Goal: Task Accomplishment & Management: Use online tool/utility

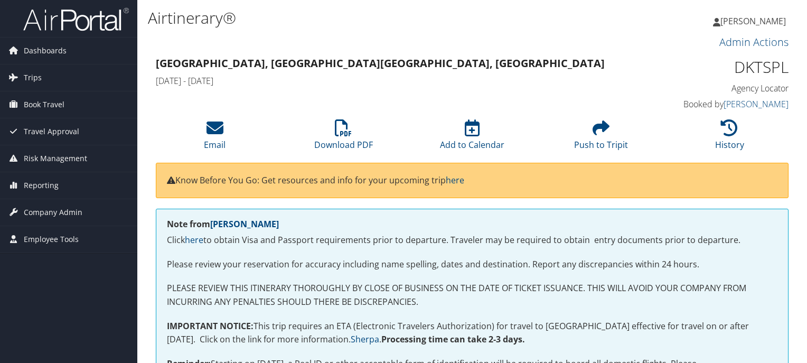
scroll to position [211, 0]
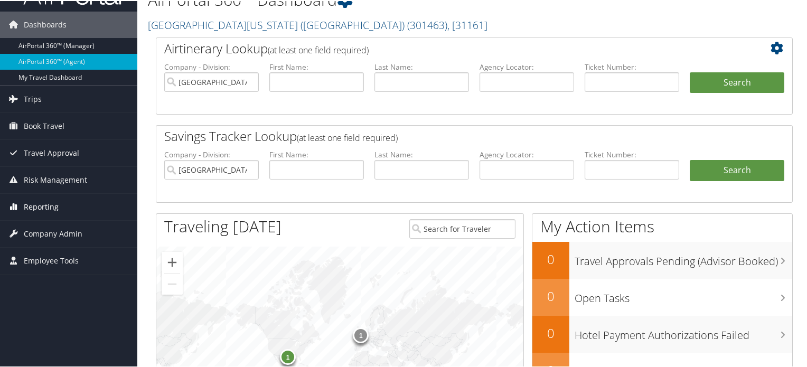
scroll to position [53, 0]
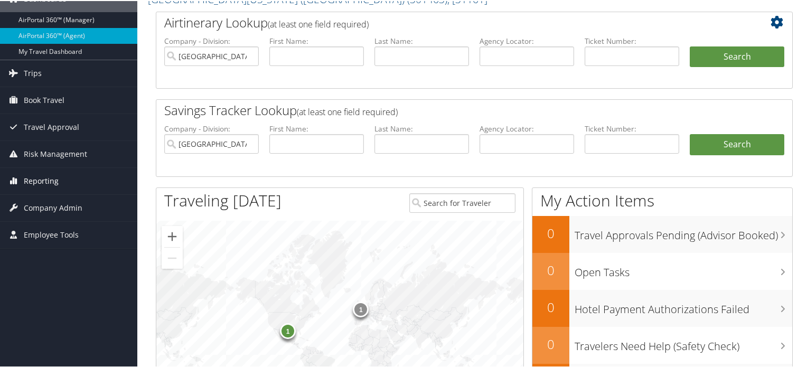
click at [40, 182] on span "Reporting" at bounding box center [41, 180] width 35 height 26
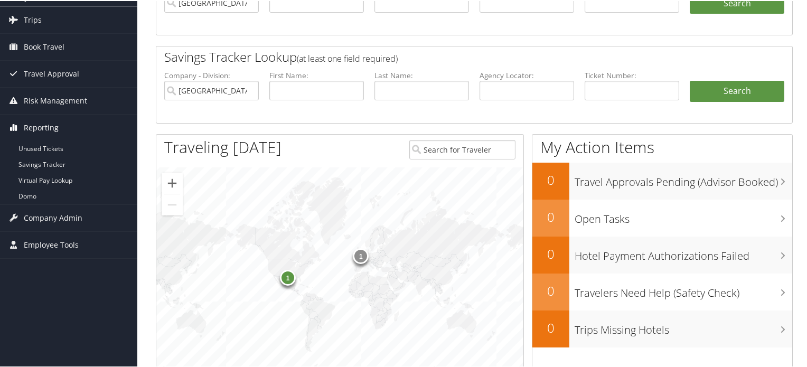
scroll to position [158, 0]
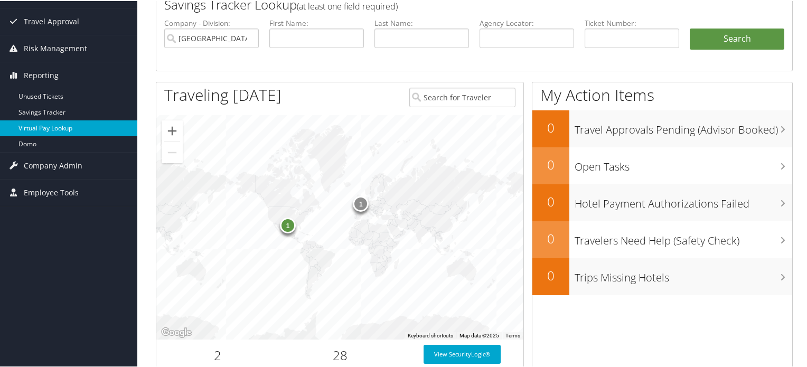
click at [65, 124] on link "Virtual Pay Lookup" at bounding box center [68, 127] width 137 height 16
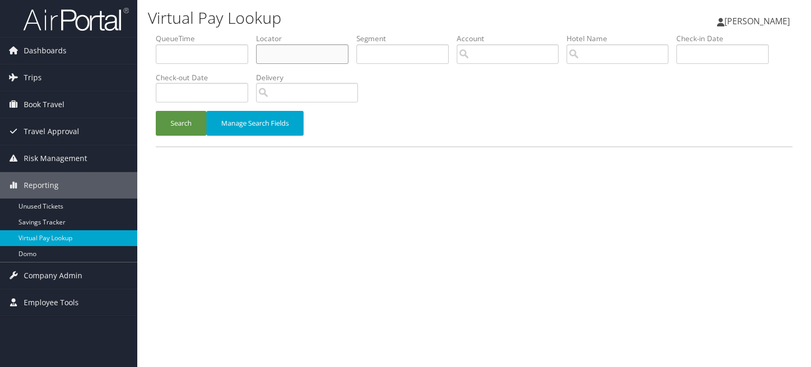
click at [313, 54] on input "text" at bounding box center [302, 54] width 92 height 20
paste input "DDZD4W"
type input "DDZD4W"
click at [196, 125] on button "Search" at bounding box center [181, 123] width 51 height 25
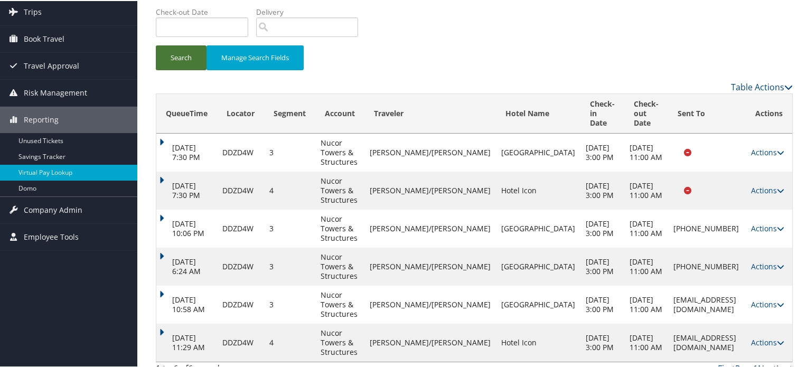
scroll to position [116, 0]
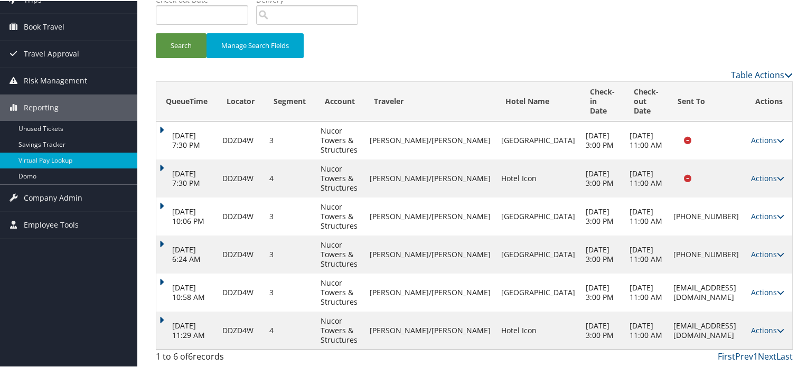
click at [781, 285] on td "Actions Resend Logs View Itinerary" at bounding box center [769, 292] width 46 height 38
click at [778, 288] on icon at bounding box center [780, 291] width 7 height 7
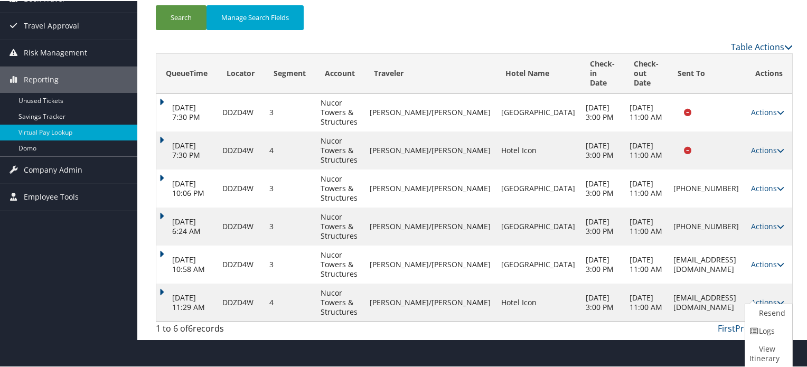
click at [668, 283] on td "[EMAIL_ADDRESS][DOMAIN_NAME]" at bounding box center [707, 264] width 78 height 38
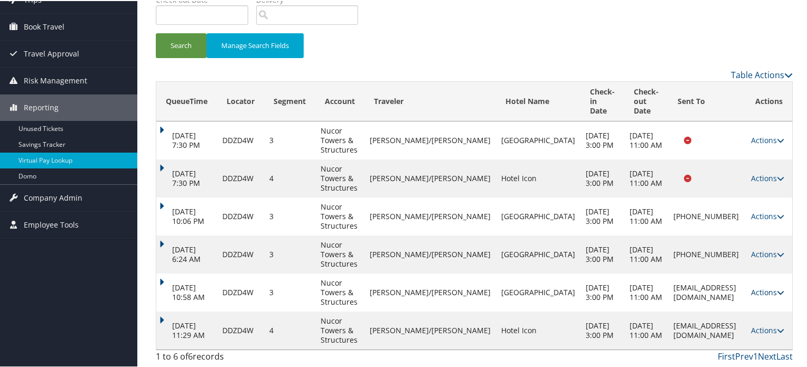
click at [777, 288] on icon at bounding box center [780, 291] width 7 height 7
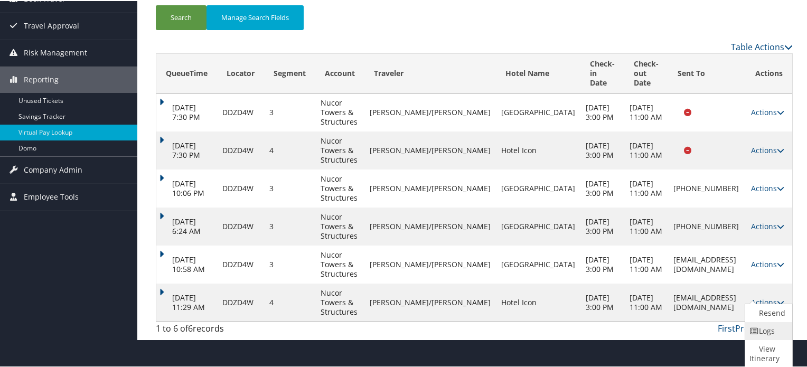
click at [784, 335] on link "Logs" at bounding box center [767, 330] width 44 height 18
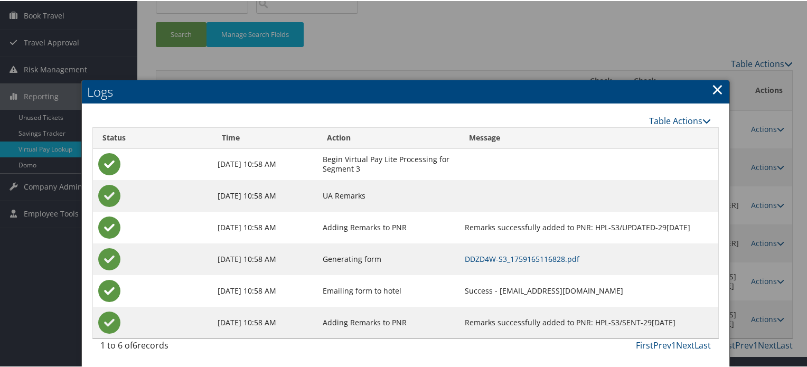
click at [711, 78] on link "×" at bounding box center [717, 88] width 12 height 21
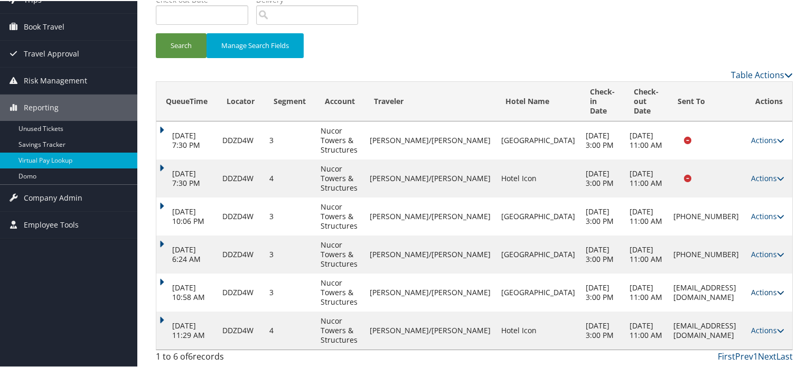
click at [777, 288] on icon at bounding box center [780, 291] width 7 height 7
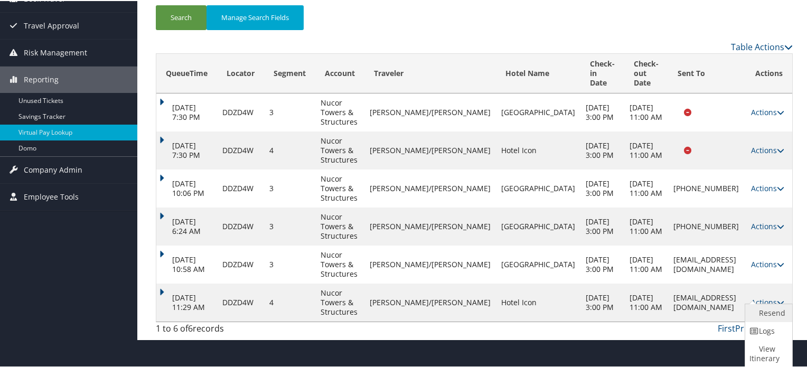
click at [765, 313] on link "Resend" at bounding box center [767, 312] width 44 height 18
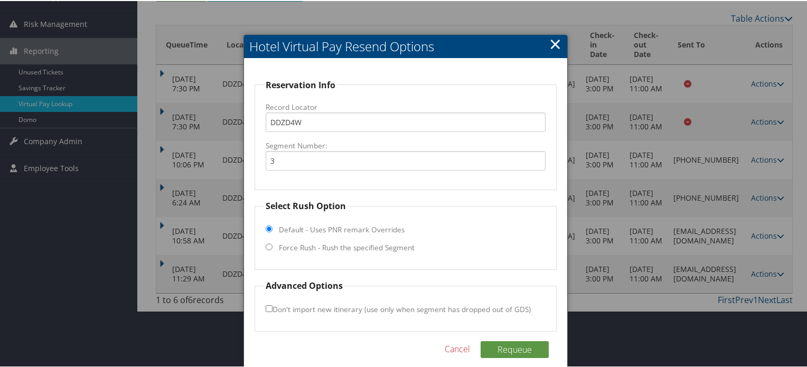
scroll to position [146, 0]
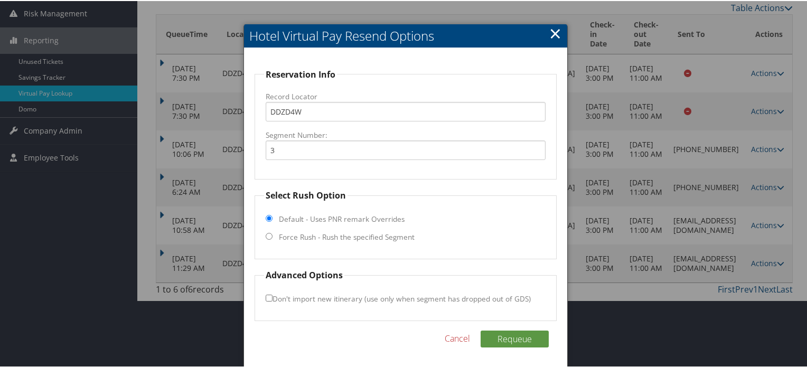
click at [269, 236] on input "Force Rush - Rush the specified Segment" at bounding box center [269, 235] width 7 height 7
radio input "true"
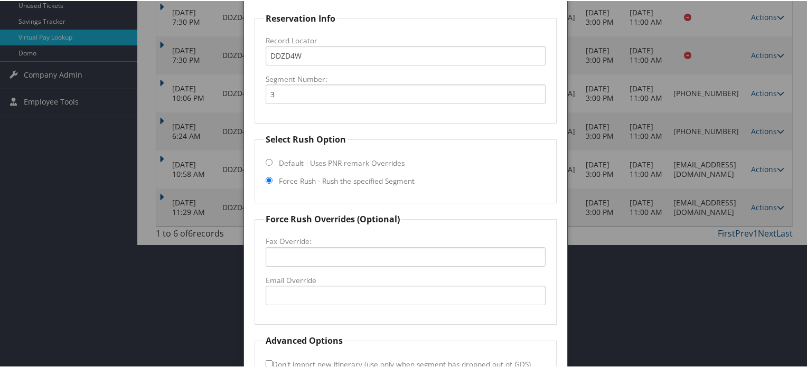
scroll to position [267, 0]
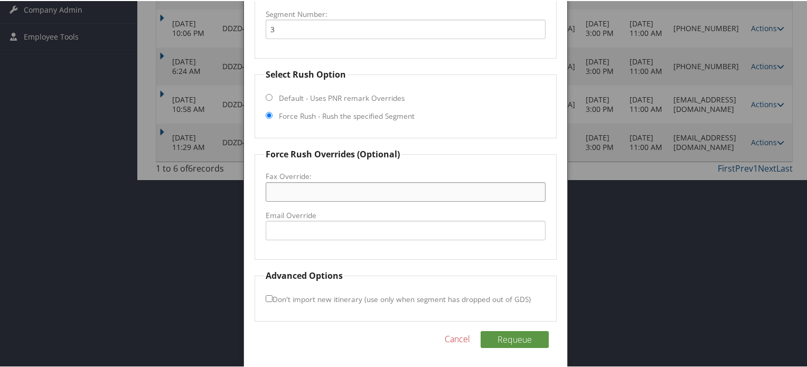
click at [320, 187] on input "Fax Override:" at bounding box center [406, 191] width 280 height 20
click at [456, 337] on link "Cancel" at bounding box center [457, 338] width 25 height 13
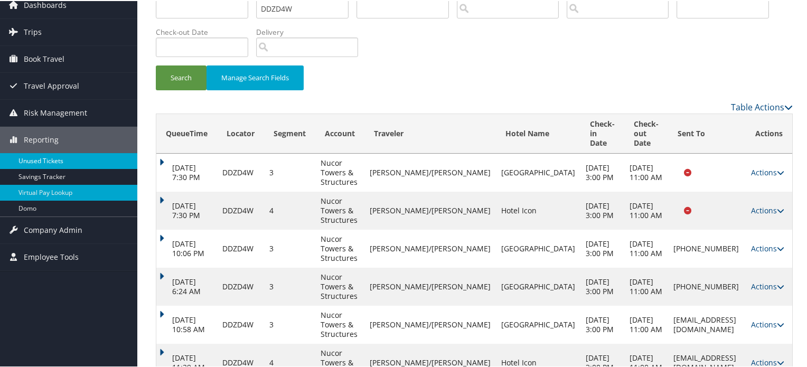
scroll to position [0, 0]
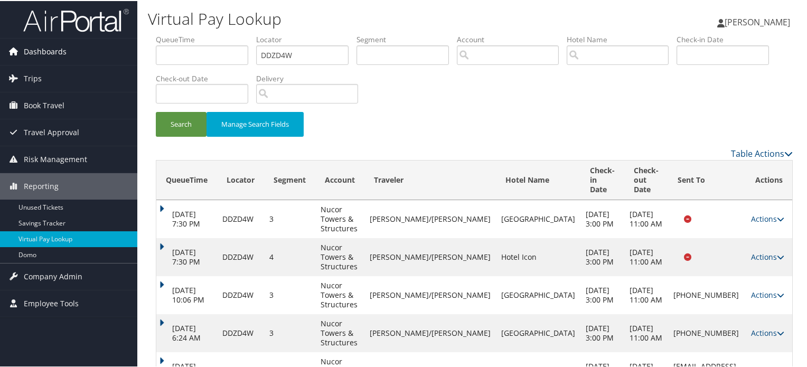
click at [67, 58] on link "Dashboards" at bounding box center [68, 50] width 137 height 26
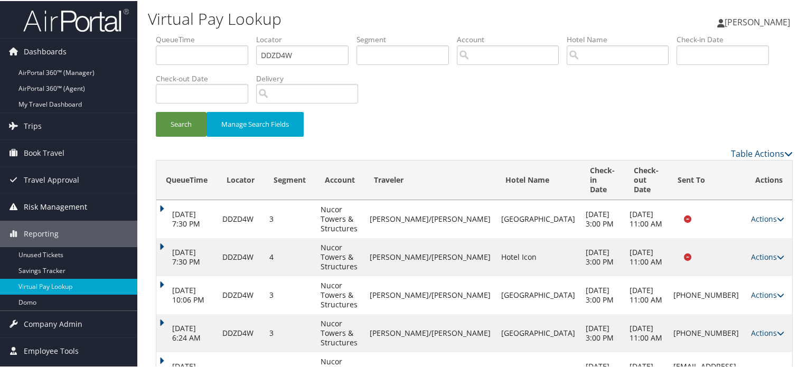
click at [70, 208] on span "Risk Management" at bounding box center [55, 206] width 63 height 26
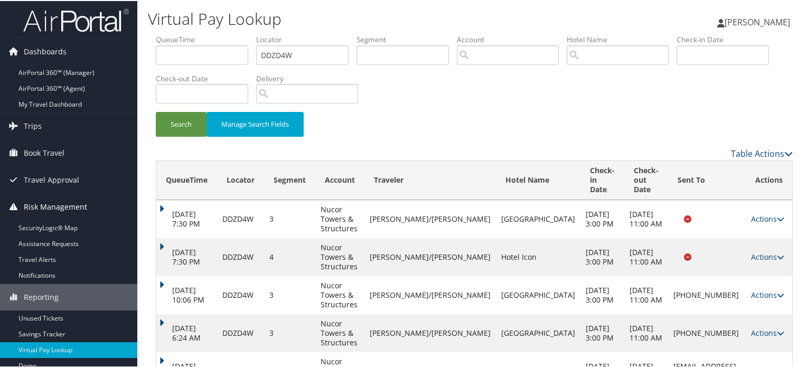
click at [72, 197] on span "Risk Management" at bounding box center [55, 206] width 63 height 26
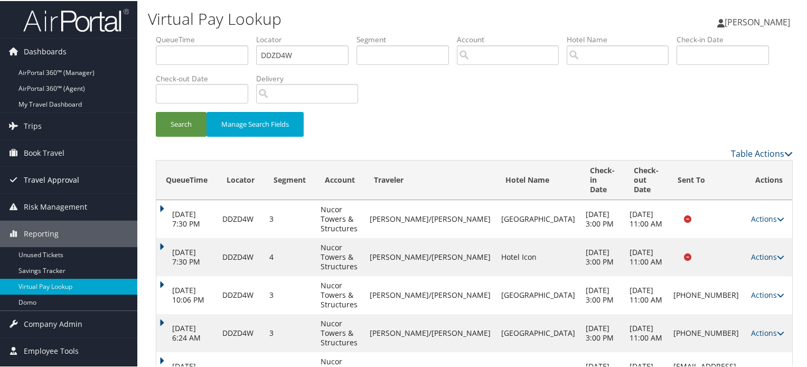
click at [65, 180] on span "Travel Approval" at bounding box center [51, 179] width 55 height 26
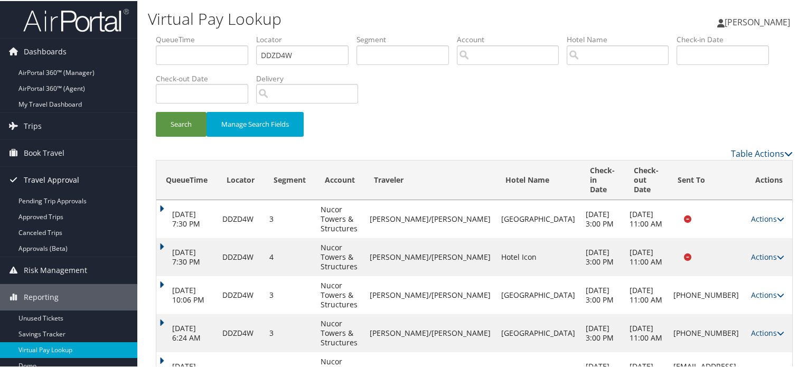
click at [75, 184] on span "Travel Approval" at bounding box center [51, 179] width 55 height 26
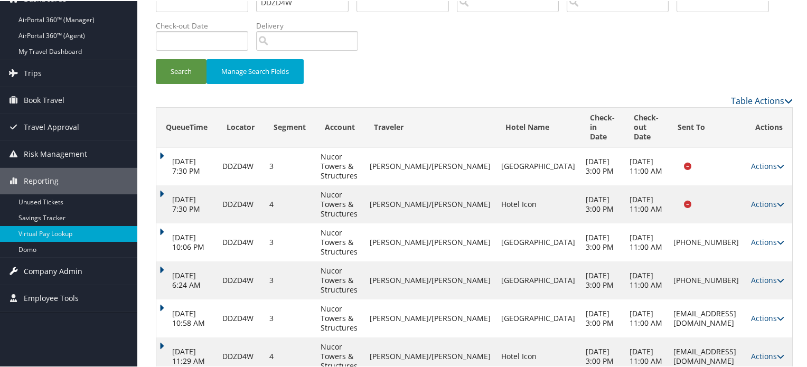
click at [59, 270] on span "Company Admin" at bounding box center [53, 270] width 59 height 26
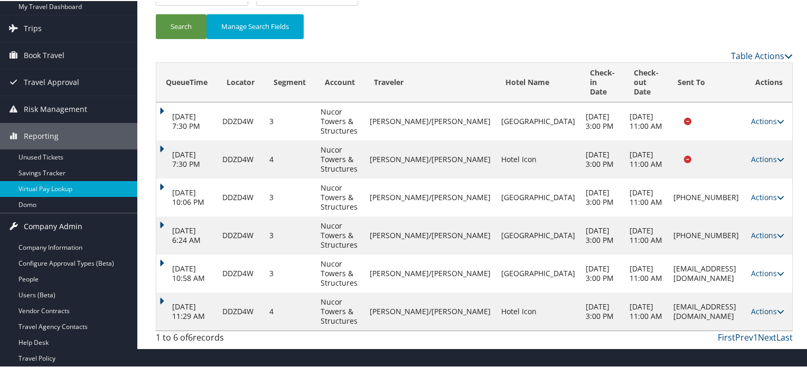
scroll to position [158, 0]
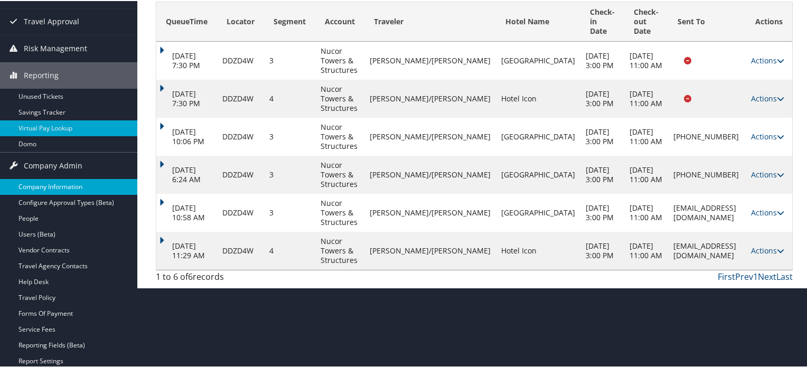
click at [66, 181] on link "Company Information" at bounding box center [68, 186] width 137 height 16
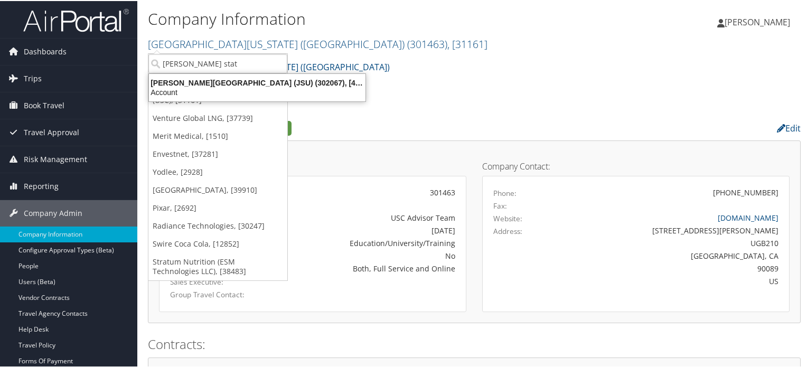
type input "jackson state"
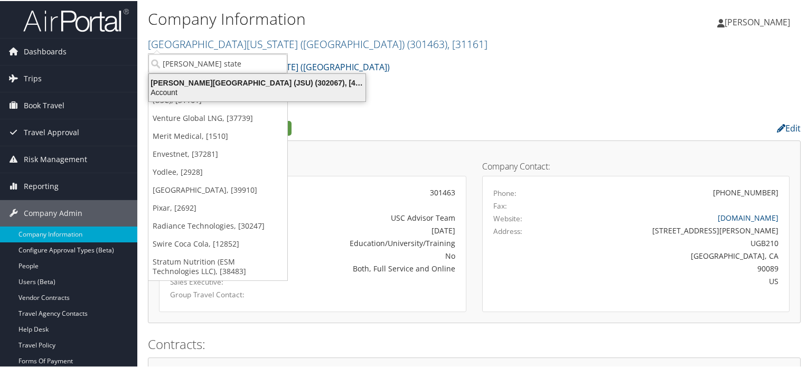
click at [238, 80] on div "Jackson State University (JSU) (302067), [45912]" at bounding box center [257, 82] width 229 height 10
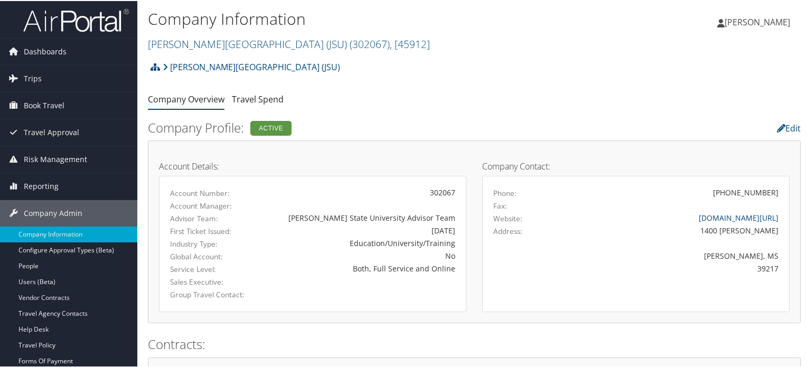
scroll to position [53, 0]
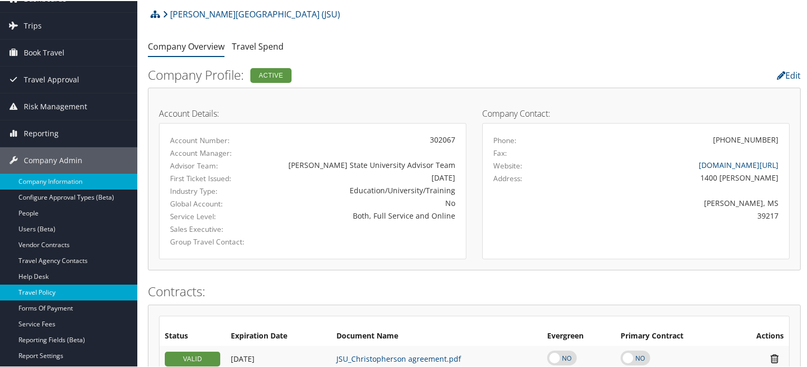
click at [41, 290] on link "Travel Policy" at bounding box center [68, 292] width 137 height 16
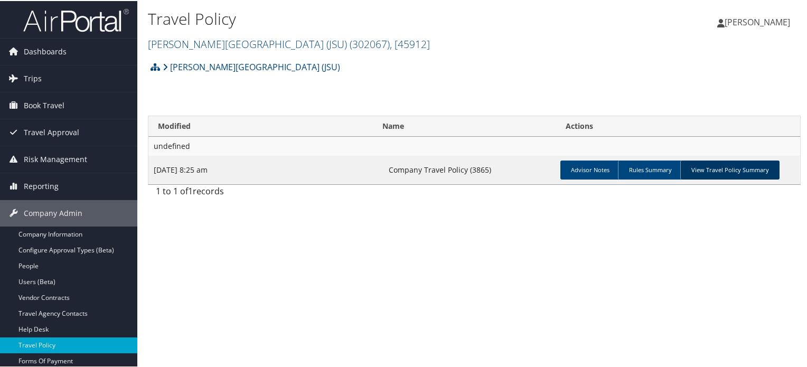
click at [719, 173] on link "View Travel Policy Summary" at bounding box center [729, 169] width 99 height 19
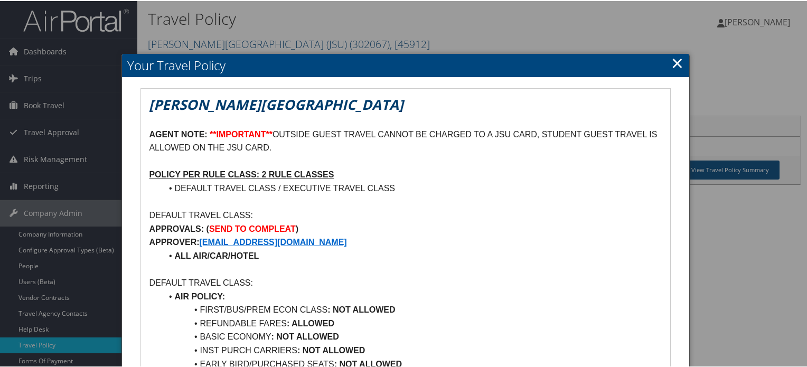
click at [678, 61] on link "×" at bounding box center [677, 61] width 12 height 21
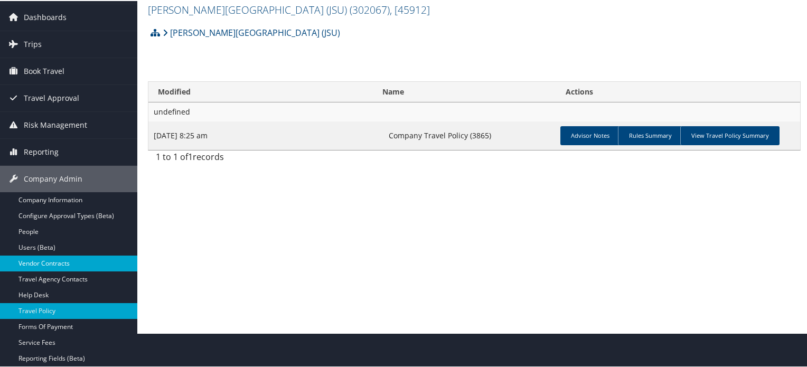
scroll to position [53, 0]
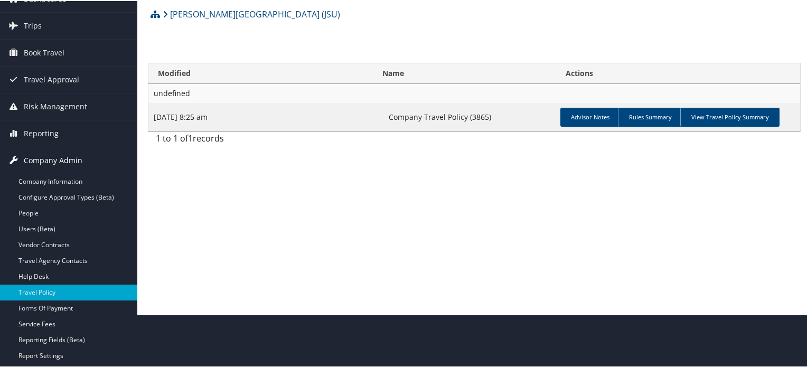
click at [58, 156] on span "Company Admin" at bounding box center [53, 159] width 59 height 26
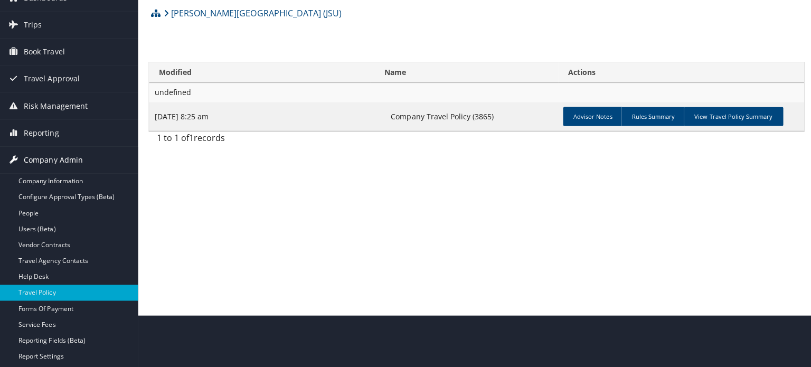
scroll to position [0, 0]
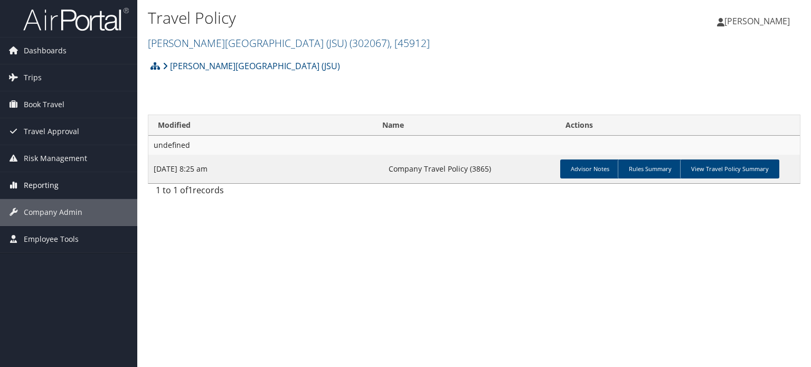
click at [53, 194] on span "Reporting" at bounding box center [41, 185] width 35 height 26
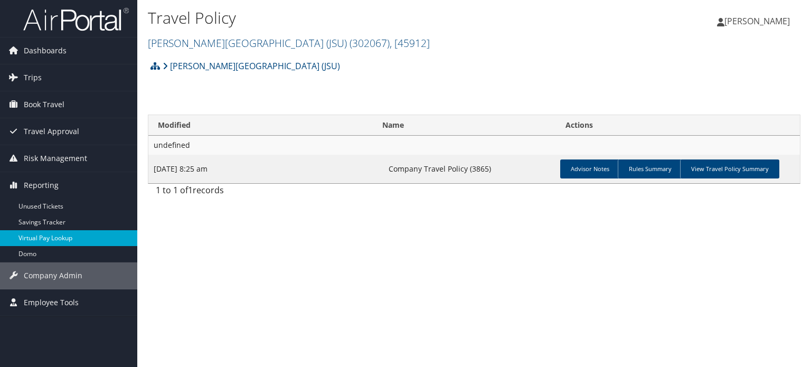
click at [74, 241] on link "Virtual Pay Lookup" at bounding box center [68, 238] width 137 height 16
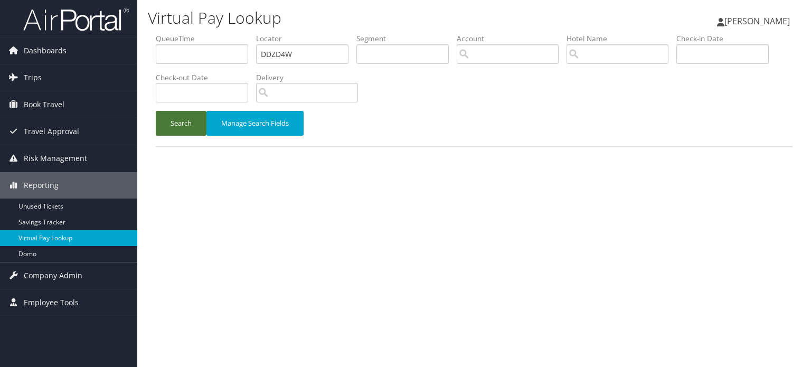
type input "DDZD4W"
click at [184, 126] on button "Search" at bounding box center [181, 123] width 51 height 25
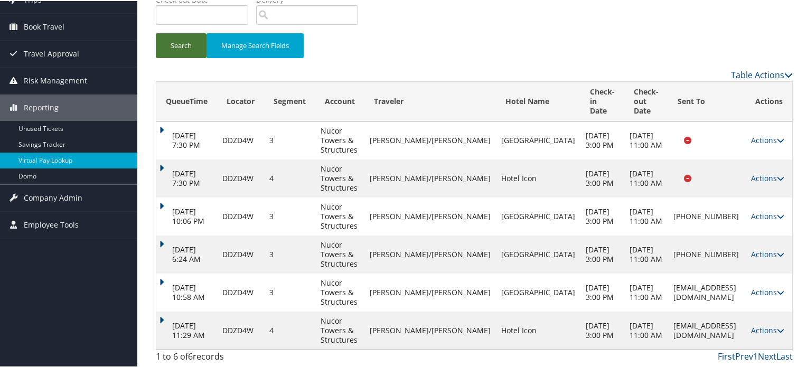
scroll to position [116, 0]
click at [777, 331] on icon at bounding box center [780, 329] width 7 height 7
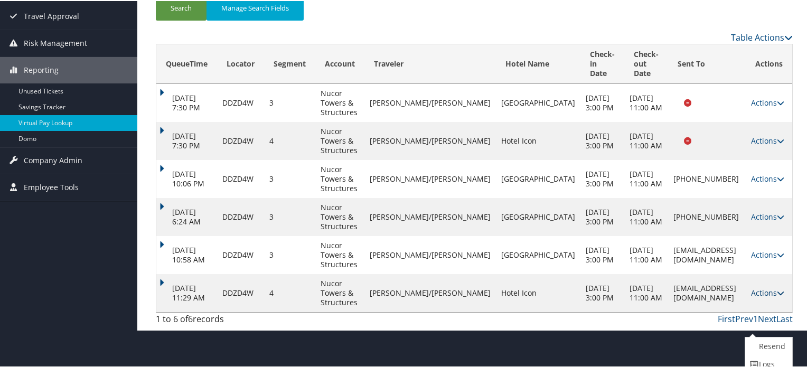
scroll to position [158, 0]
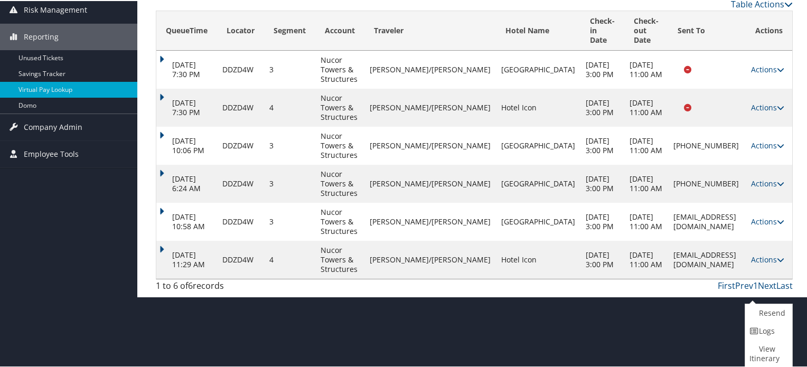
click at [688, 278] on td "contact@hotelicon.com" at bounding box center [707, 259] width 78 height 38
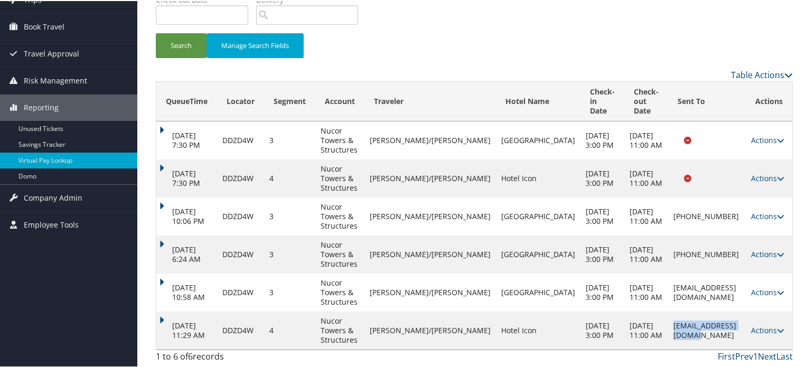
drag, startPoint x: 699, startPoint y: 331, endPoint x: 596, endPoint y: 331, distance: 103.0
click at [668, 331] on td "contact@hotelicon.com" at bounding box center [707, 330] width 78 height 38
drag, startPoint x: 612, startPoint y: 331, endPoint x: 674, endPoint y: 329, distance: 61.8
click at [674, 329] on td "contact@hotelicon.com" at bounding box center [707, 330] width 78 height 38
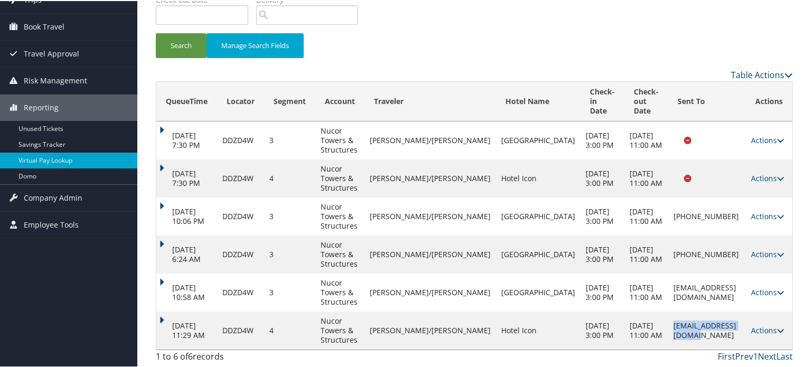
click at [697, 329] on td "contact@hotelicon.com" at bounding box center [707, 330] width 78 height 38
click at [668, 330] on td "contact@hotelicon.com" at bounding box center [707, 330] width 78 height 38
drag, startPoint x: 612, startPoint y: 330, endPoint x: 676, endPoint y: 331, distance: 63.9
click at [676, 331] on td "contact@hotelicon.com" at bounding box center [707, 330] width 78 height 38
click at [700, 329] on td "contact@hotelicon.com" at bounding box center [707, 330] width 78 height 38
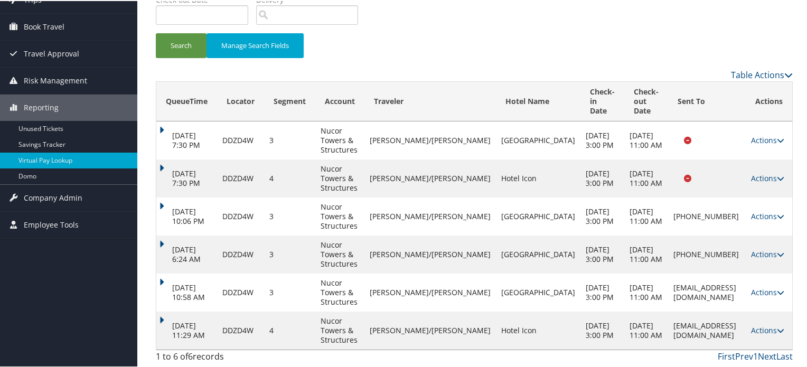
click at [668, 332] on td "contact@hotelicon.com" at bounding box center [707, 330] width 78 height 38
drag, startPoint x: 607, startPoint y: 332, endPoint x: 671, endPoint y: 330, distance: 64.5
click at [671, 330] on td "contact@hotelicon.com" at bounding box center [707, 330] width 78 height 38
click at [756, 330] on link "Actions" at bounding box center [767, 329] width 33 height 10
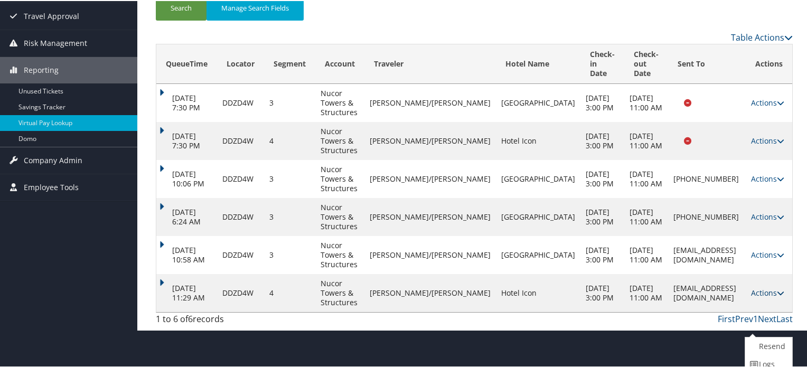
scroll to position [158, 0]
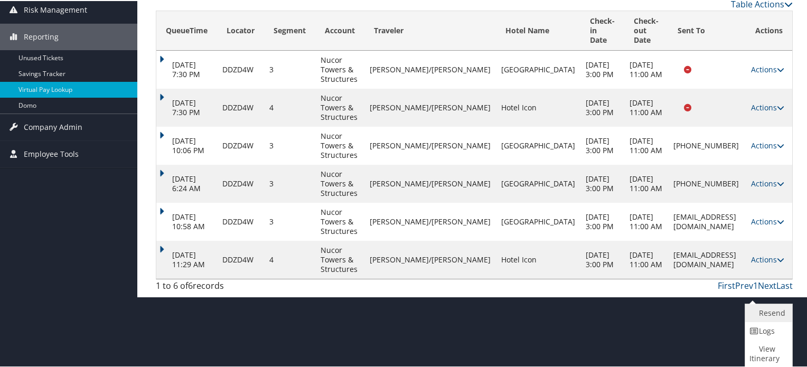
click at [763, 306] on link "Resend" at bounding box center [767, 312] width 44 height 18
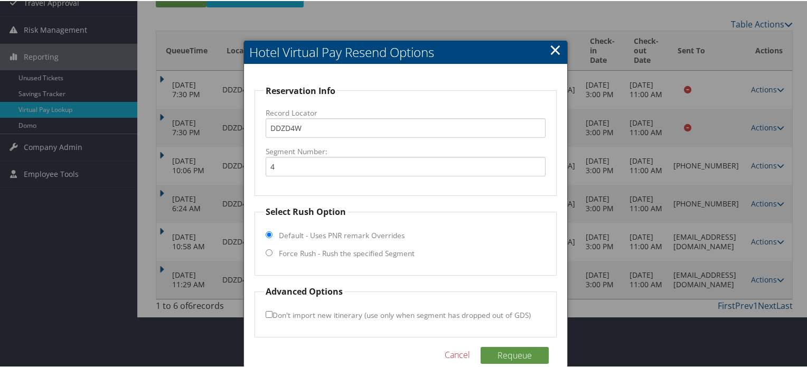
scroll to position [146, 0]
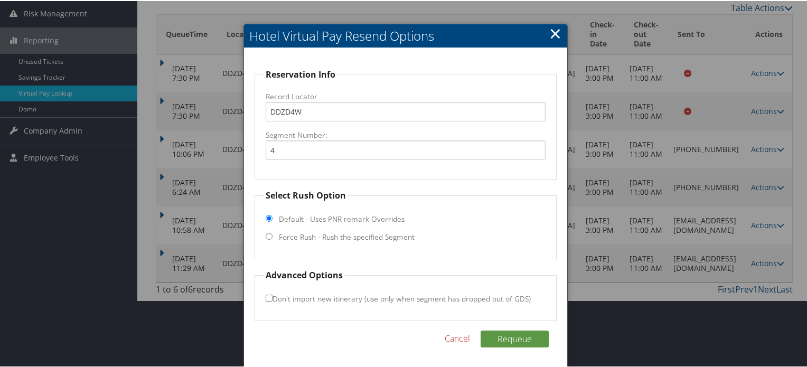
click at [269, 236] on input "Force Rush - Rush the specified Segment" at bounding box center [269, 235] width 7 height 7
radio input "true"
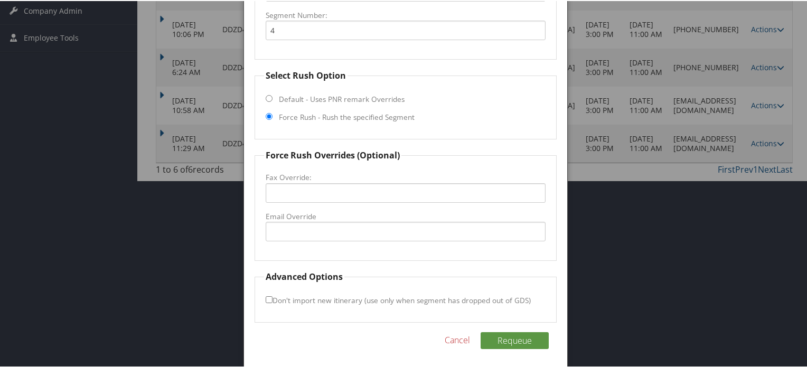
scroll to position [267, 0]
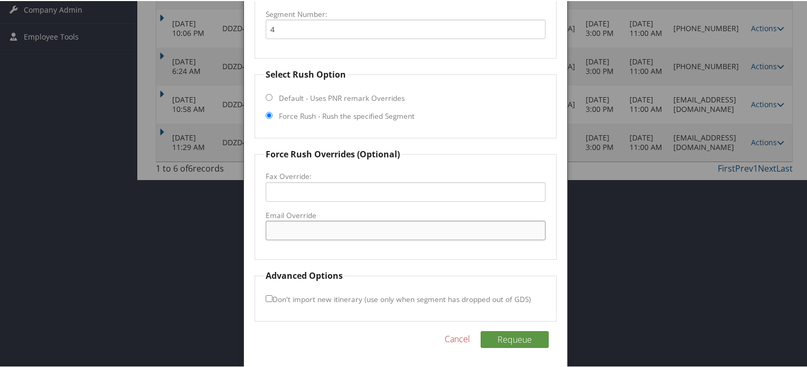
click at [329, 232] on input "Email Override" at bounding box center [406, 230] width 280 height 20
paste input "umer.rana@hotelicon.com"
type input "umer.rana@hotelicon.com"
click at [511, 342] on button "Requeue" at bounding box center [515, 338] width 68 height 17
click at [442, 113] on fieldset "Select Rush Option Default - Uses PNR remark Overrides Force Rush - Rush the sp…" at bounding box center [406, 102] width 302 height 70
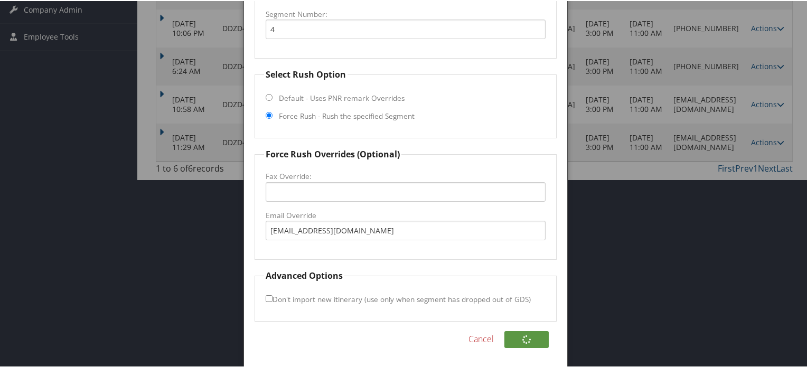
click at [269, 152] on legend "Force Rush Overrides (Optional)" at bounding box center [332, 153] width 137 height 13
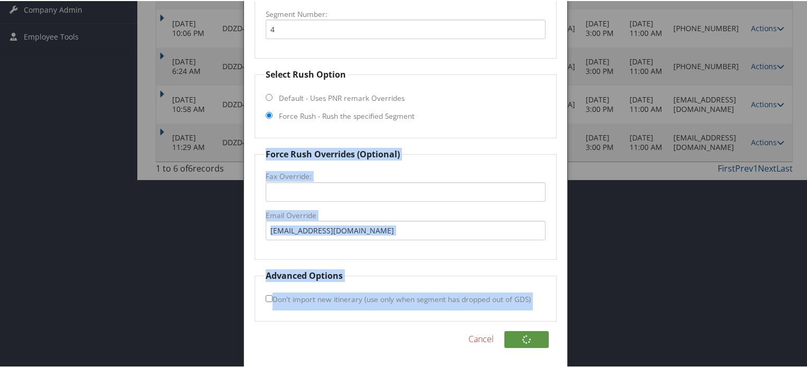
drag, startPoint x: 269, startPoint y: 152, endPoint x: 537, endPoint y: 268, distance: 291.7
click at [547, 288] on form "Reservation Info Record Locator DDZD4W Segment Number: 4 Select Rush Option Def…" at bounding box center [406, 133] width 302 height 375
click at [448, 147] on fieldset "Force Rush Overrides (Optional) Fax Override: Email Override umer.rana@hotelico…" at bounding box center [406, 203] width 302 height 112
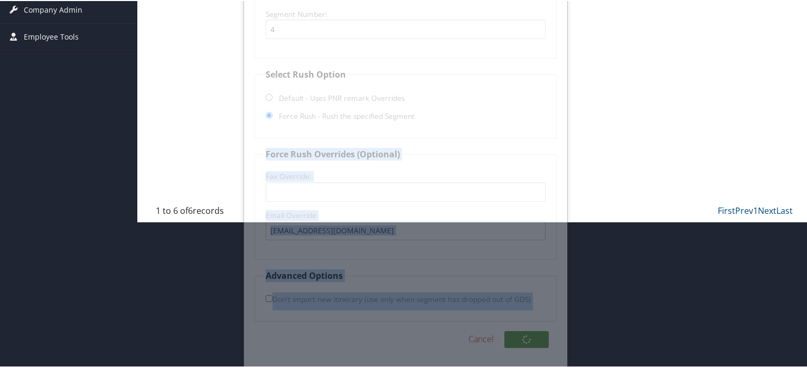
scroll to position [196, 0]
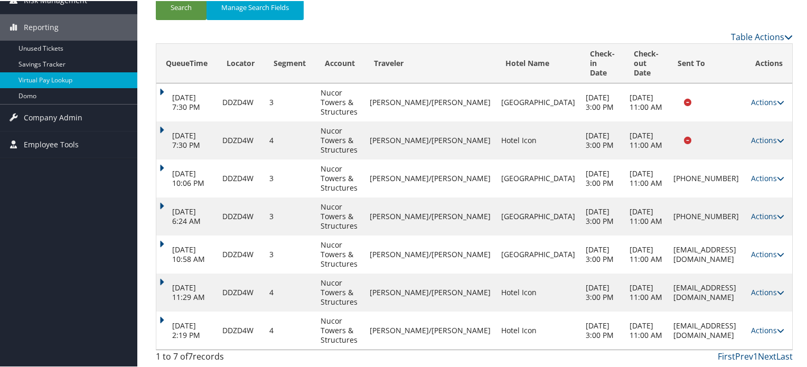
click at [670, 321] on td "umer.rana@hotelicon.com" at bounding box center [707, 330] width 78 height 38
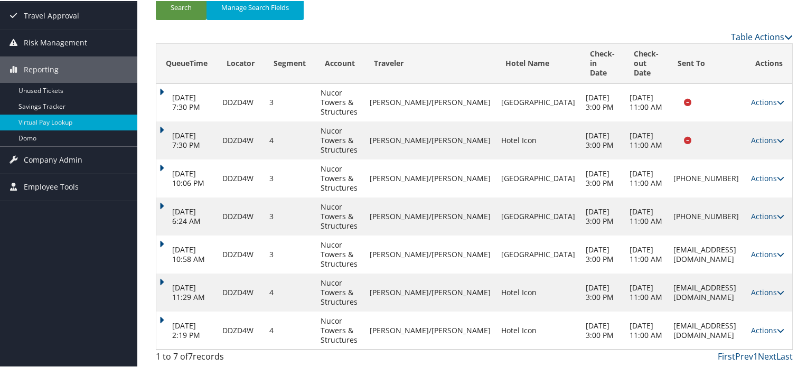
scroll to position [154, 0]
click at [668, 295] on td "contact@hotelicon.com" at bounding box center [707, 292] width 78 height 38
drag, startPoint x: 612, startPoint y: 295, endPoint x: 678, endPoint y: 295, distance: 66.0
click at [678, 295] on td "contact@hotelicon.com" at bounding box center [707, 292] width 78 height 38
click at [767, 298] on td "Actions Resend Logs View Itinerary" at bounding box center [769, 292] width 46 height 38
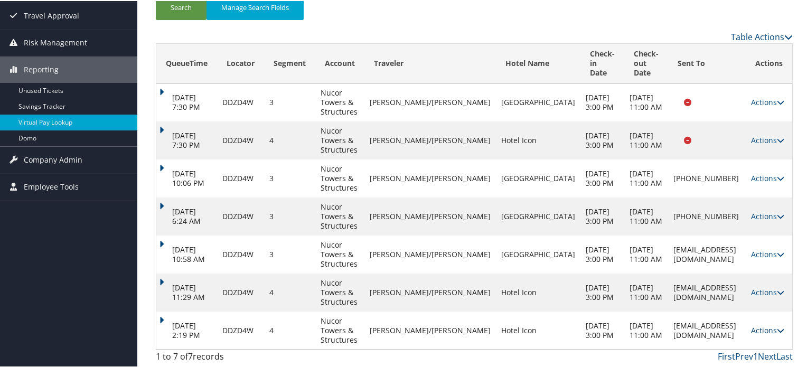
click at [771, 331] on link "Actions" at bounding box center [767, 329] width 33 height 10
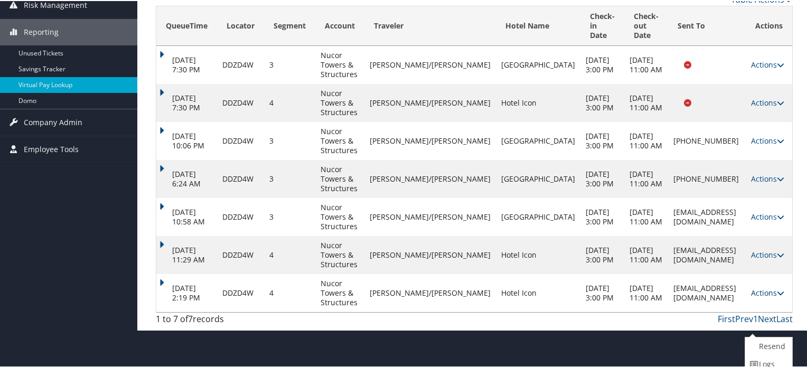
scroll to position [196, 0]
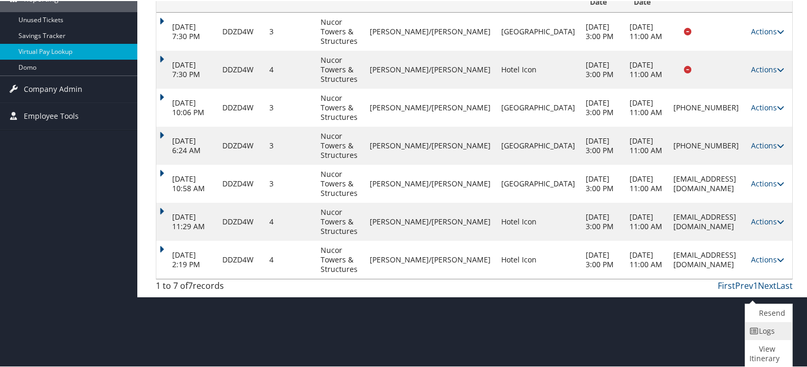
click at [763, 330] on link "Logs" at bounding box center [767, 330] width 44 height 18
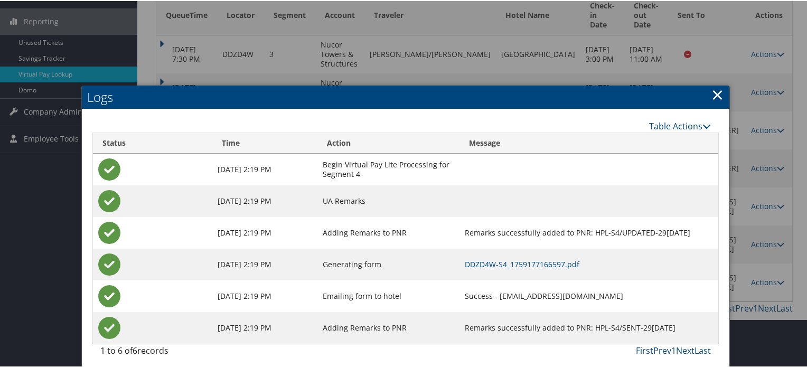
scroll to position [169, 0]
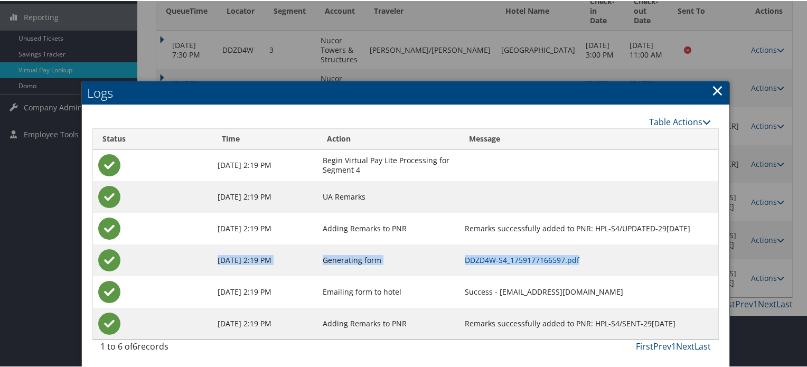
drag, startPoint x: 592, startPoint y: 259, endPoint x: 199, endPoint y: 256, distance: 393.0
click at [199, 256] on tr "Sep 29, 2025 2:19 PM Generating form DDZD4W-S4_1759177166597.pdf" at bounding box center [406, 259] width 626 height 32
drag, startPoint x: 392, startPoint y: 205, endPoint x: 412, endPoint y: 218, distance: 23.0
click at [392, 205] on td "UA Remarks" at bounding box center [388, 196] width 142 height 32
click at [683, 191] on td at bounding box center [588, 196] width 259 height 32
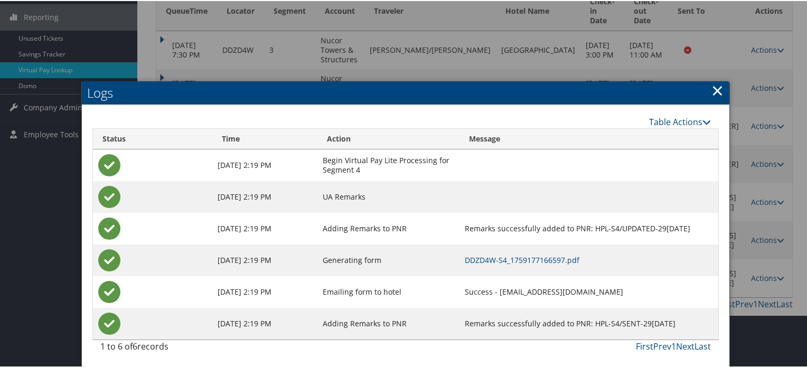
click at [323, 229] on td "Adding Remarks to PNR" at bounding box center [388, 228] width 142 height 32
drag, startPoint x: 323, startPoint y: 229, endPoint x: 672, endPoint y: 232, distance: 348.6
click at [672, 232] on tr "Sep 29, 2025 2:19 PM Adding Remarks to PNR Remarks successfully added to PNR: H…" at bounding box center [406, 228] width 626 height 32
click at [712, 86] on link "×" at bounding box center [717, 89] width 12 height 21
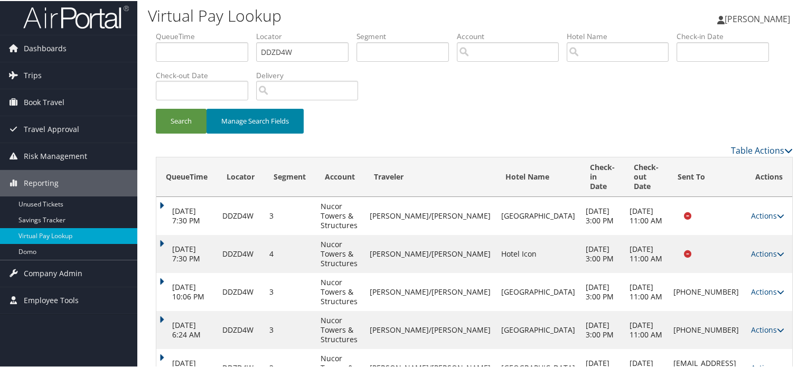
scroll to position [0, 0]
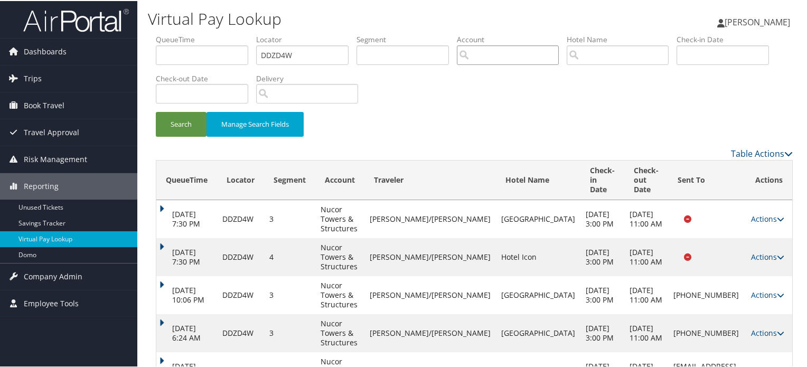
click at [523, 61] on input "search" at bounding box center [508, 54] width 102 height 20
paste input "DKVLQM"
drag, startPoint x: 533, startPoint y: 57, endPoint x: 387, endPoint y: 57, distance: 146.8
click at [387, 33] on ul "QueueTime Locator DDZD4W Segment Account DKVLQM Traveler Hotel Name Check-in Da…" at bounding box center [474, 33] width 637 height 0
type input "DKVLQM"
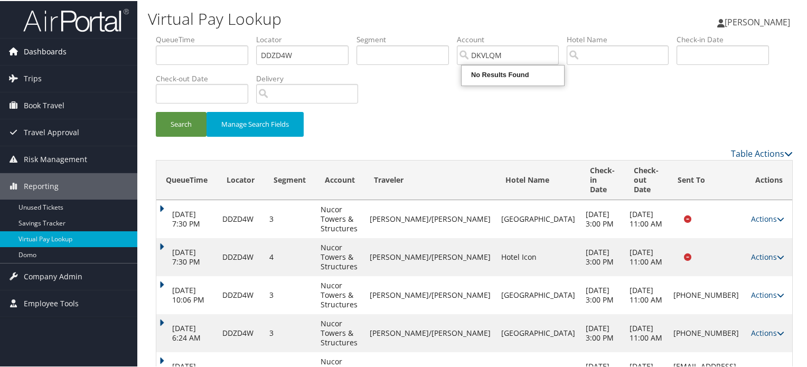
click at [78, 51] on link "Dashboards" at bounding box center [68, 50] width 137 height 26
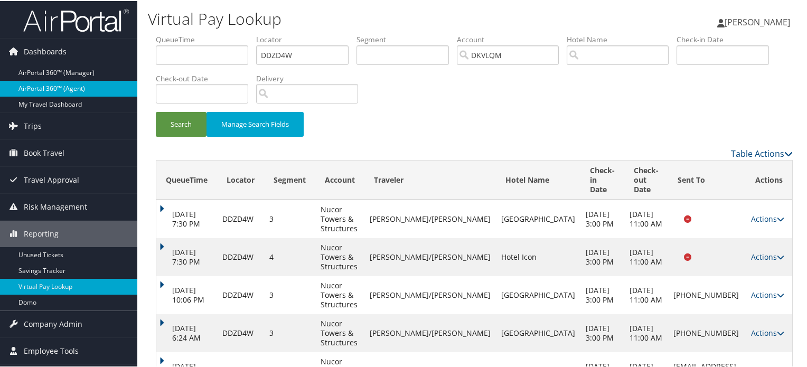
click at [54, 85] on link "AirPortal 360™ (Agent)" at bounding box center [68, 88] width 137 height 16
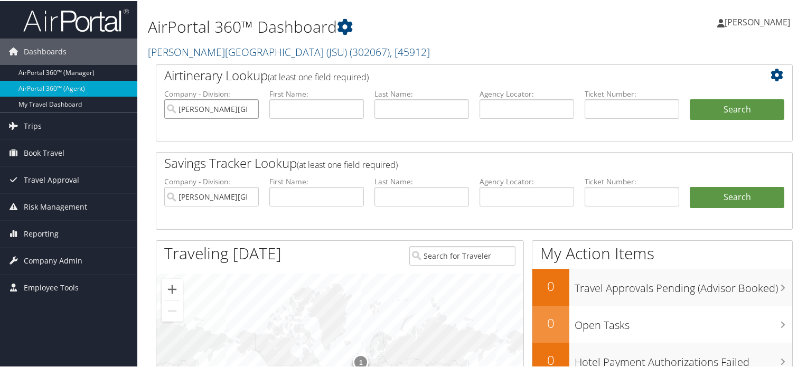
click at [249, 108] on input "Jackson State University (JSU)" at bounding box center [211, 108] width 95 height 20
click at [515, 113] on input "text" at bounding box center [527, 108] width 95 height 20
paste input "DKVLQM"
type input "DKVLQM"
click at [728, 108] on button "Search" at bounding box center [737, 108] width 95 height 21
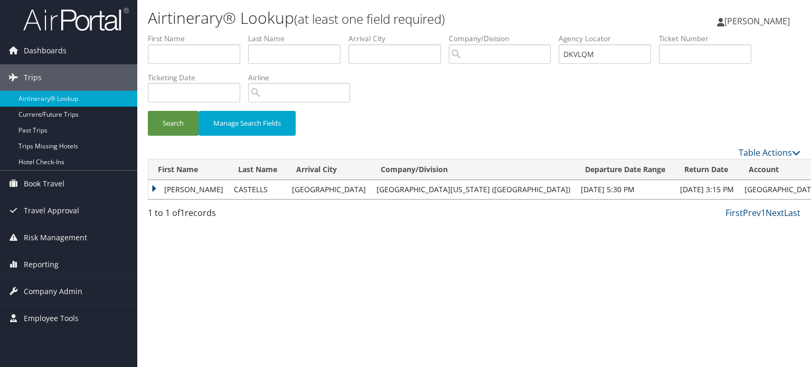
click at [155, 186] on td "[PERSON_NAME]" at bounding box center [188, 189] width 80 height 19
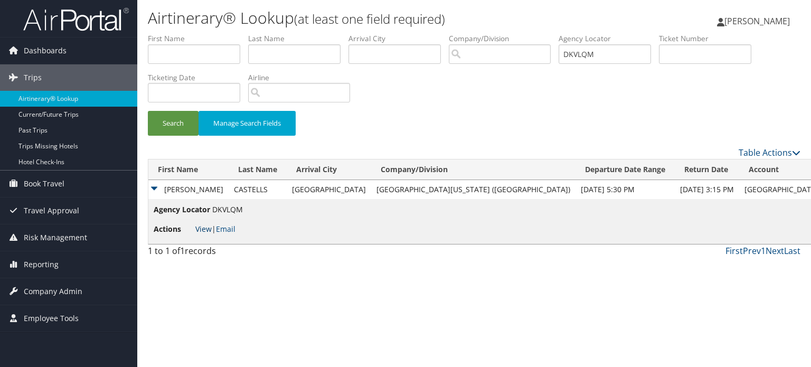
click at [200, 228] on link "View" at bounding box center [203, 229] width 16 height 10
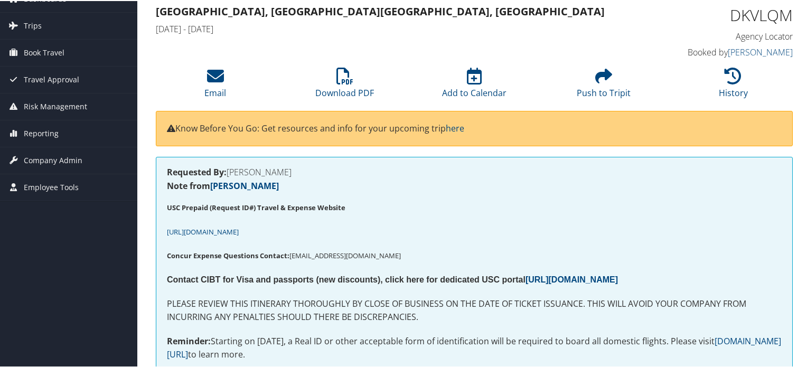
scroll to position [317, 0]
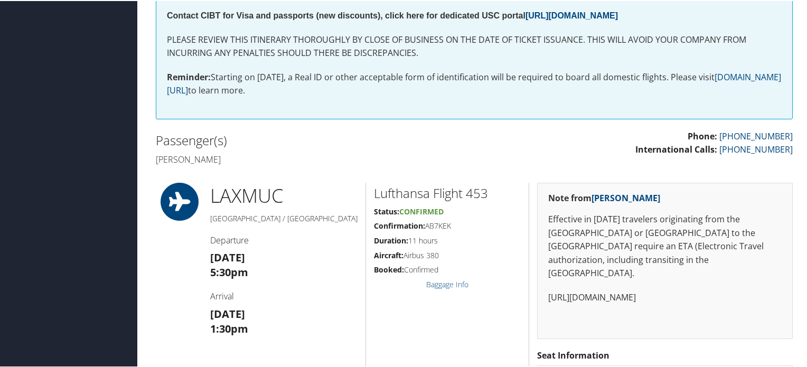
click at [174, 160] on h4 "[PERSON_NAME]" at bounding box center [311, 159] width 311 height 12
drag, startPoint x: 174, startPoint y: 160, endPoint x: 199, endPoint y: 160, distance: 24.3
click at [199, 160] on h4 "[PERSON_NAME]" at bounding box center [311, 159] width 311 height 12
copy h4 "[PERSON_NAME]"
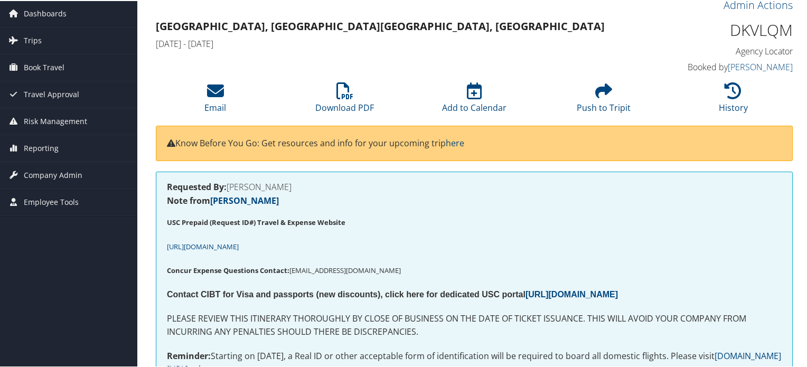
scroll to position [0, 0]
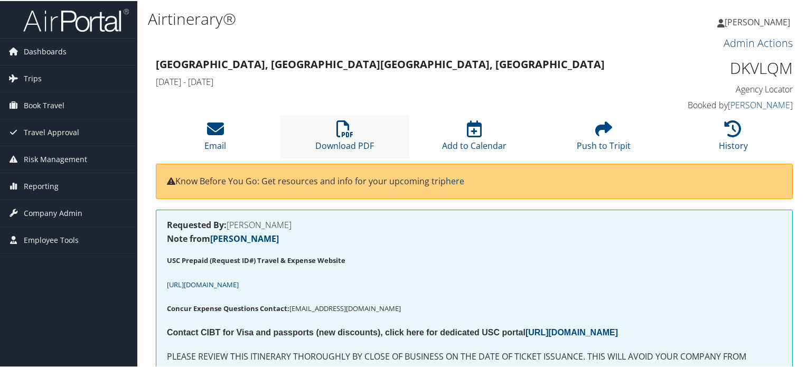
click at [340, 137] on li "Download PDF" at bounding box center [344, 135] width 129 height 43
